Goal: Task Accomplishment & Management: Use online tool/utility

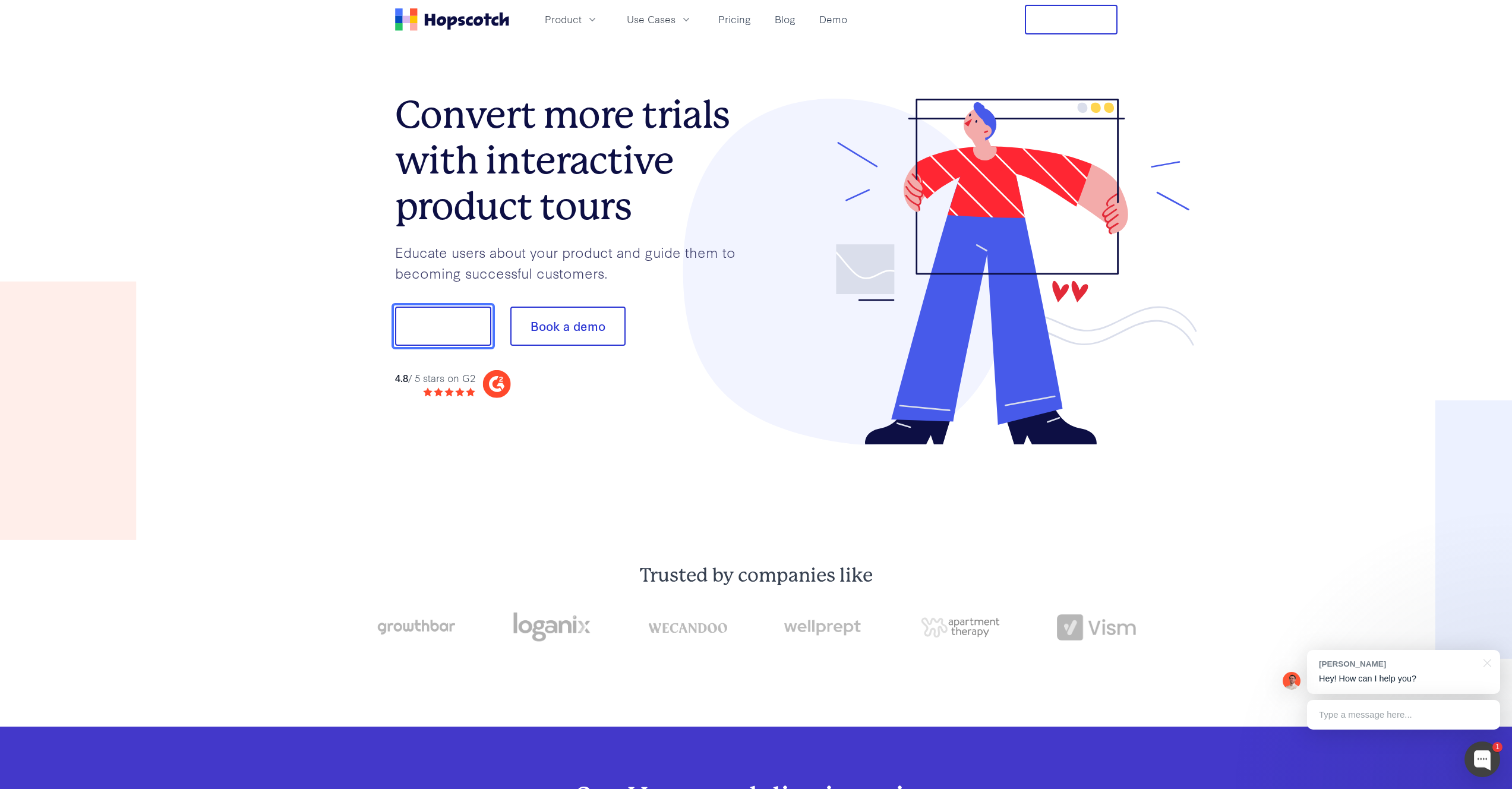
click at [475, 322] on button "Show me!" at bounding box center [443, 326] width 96 height 39
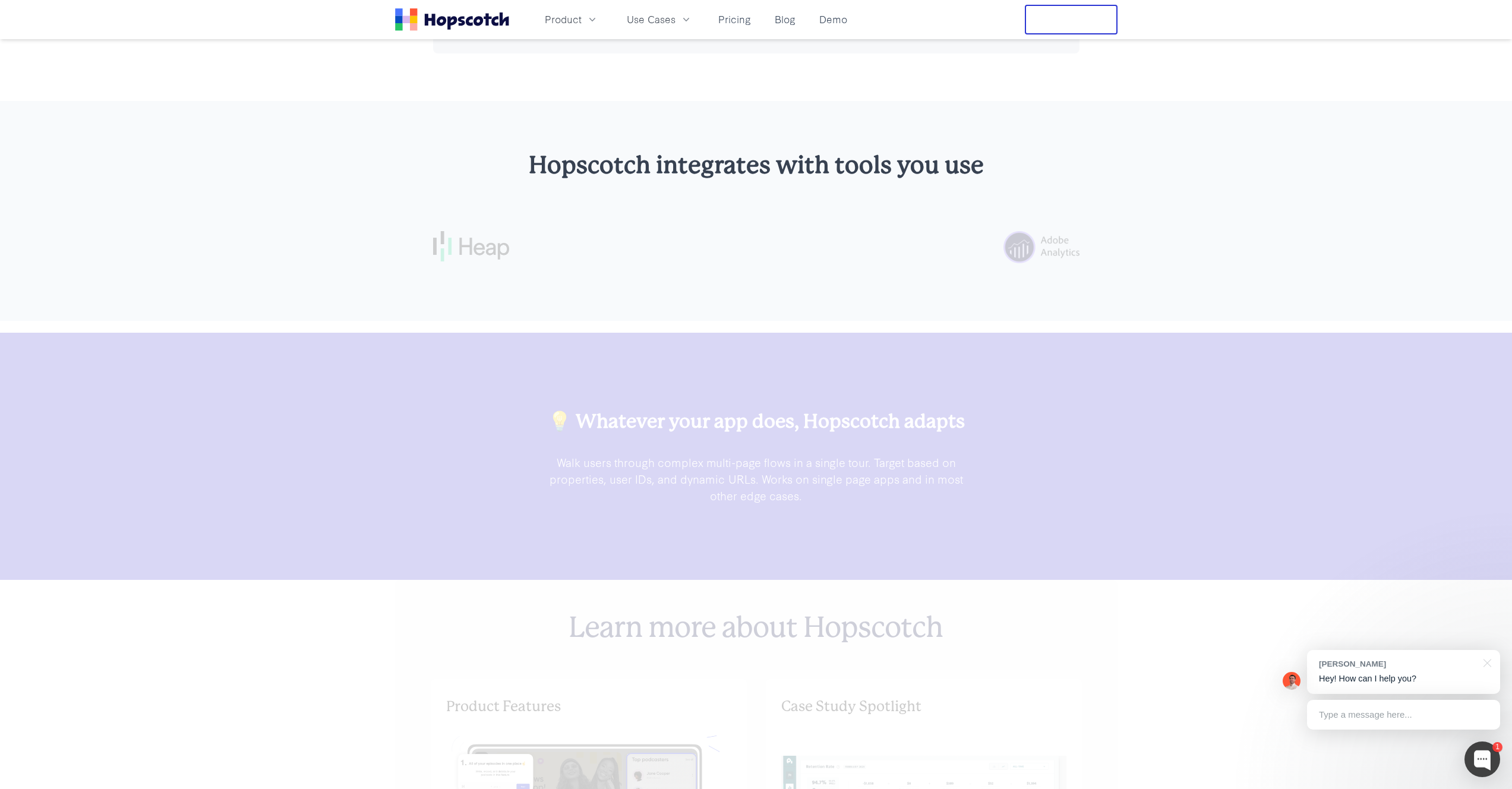
scroll to position [3464, 0]
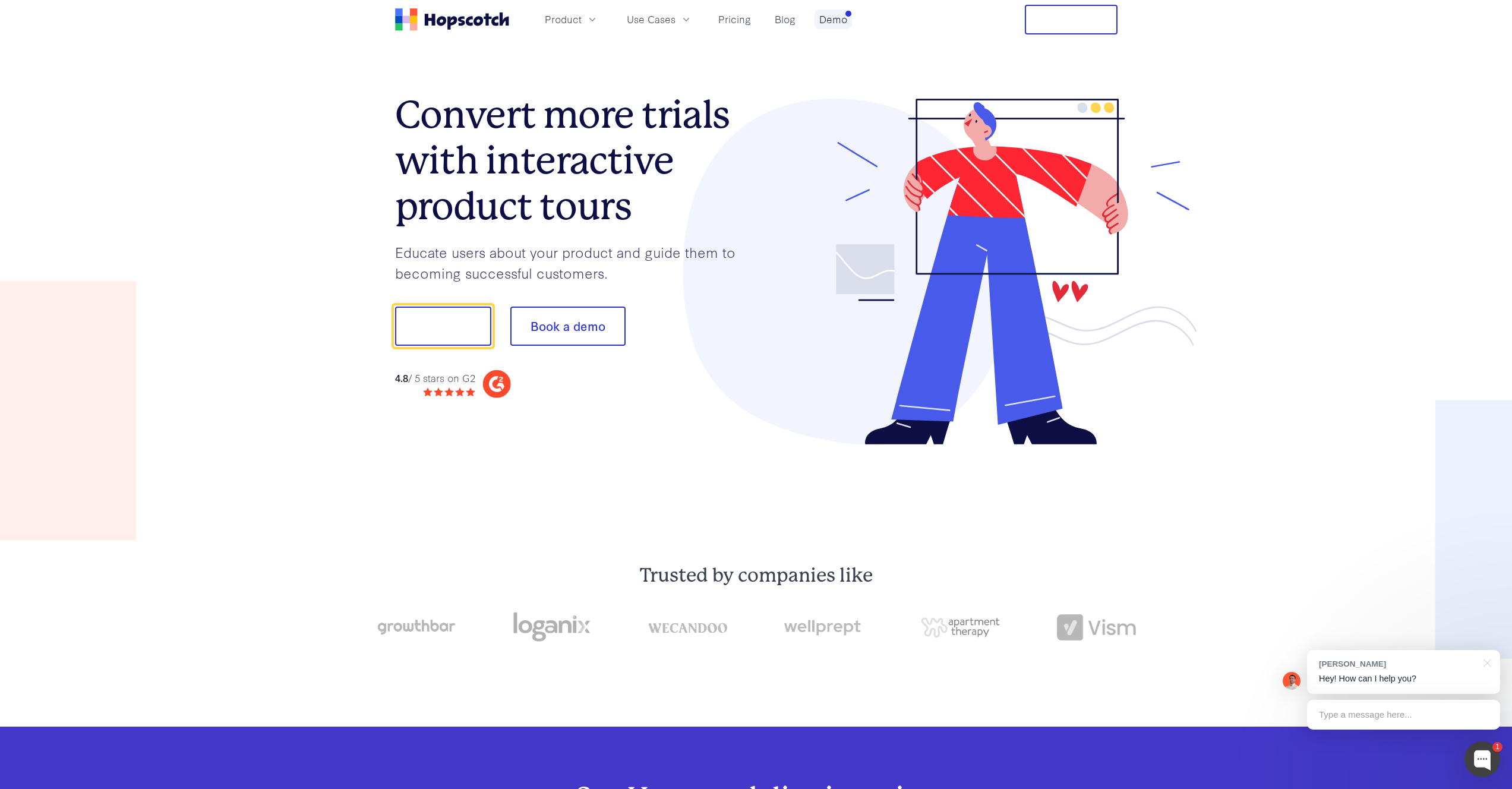
click at [835, 22] on link "Demo" at bounding box center [833, 19] width 37 height 19
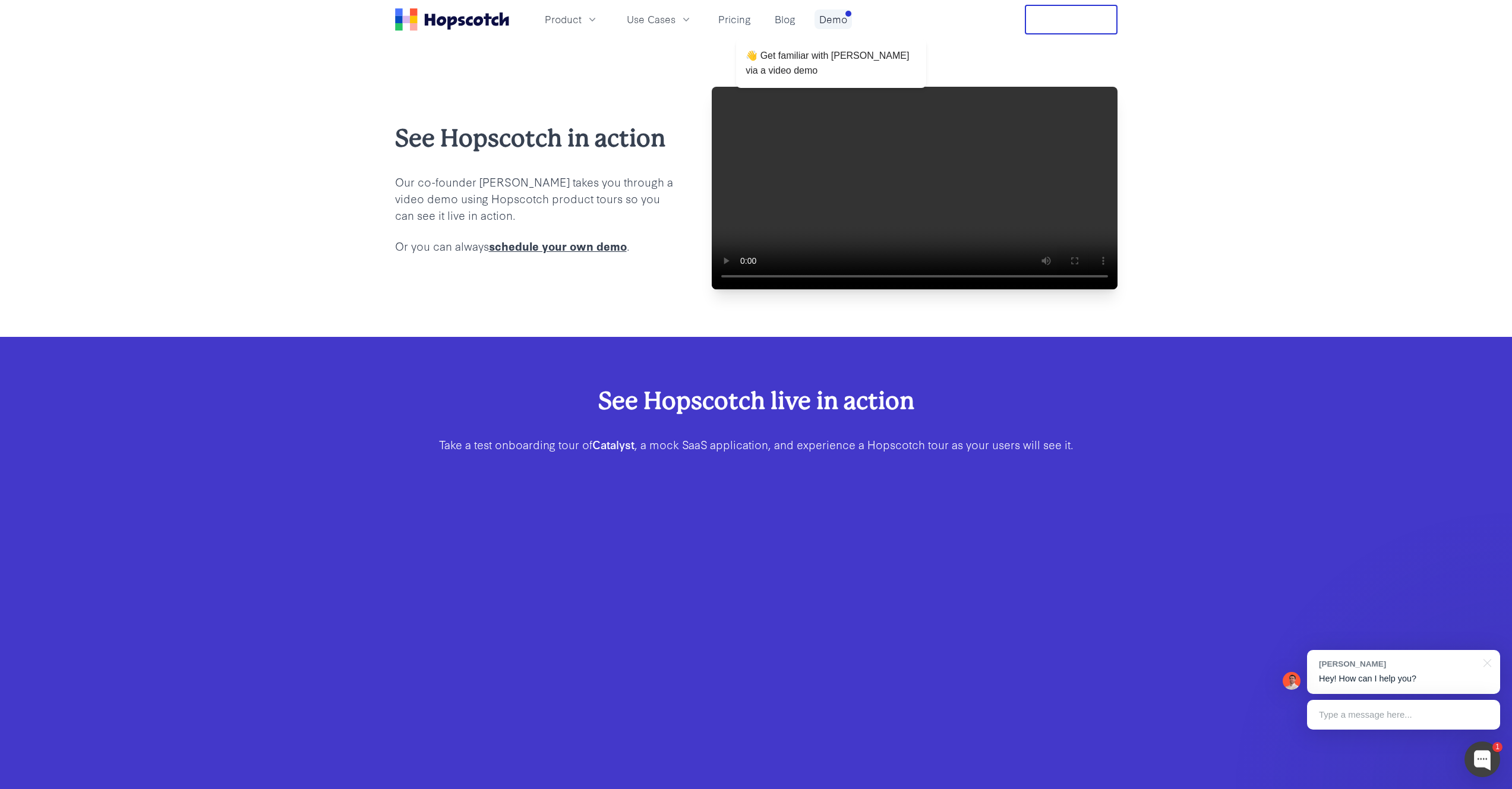
click at [832, 22] on link "Demo" at bounding box center [833, 19] width 37 height 19
click at [1077, 26] on button "Free Trial" at bounding box center [1070, 19] width 93 height 30
